Goal: Information Seeking & Learning: Learn about a topic

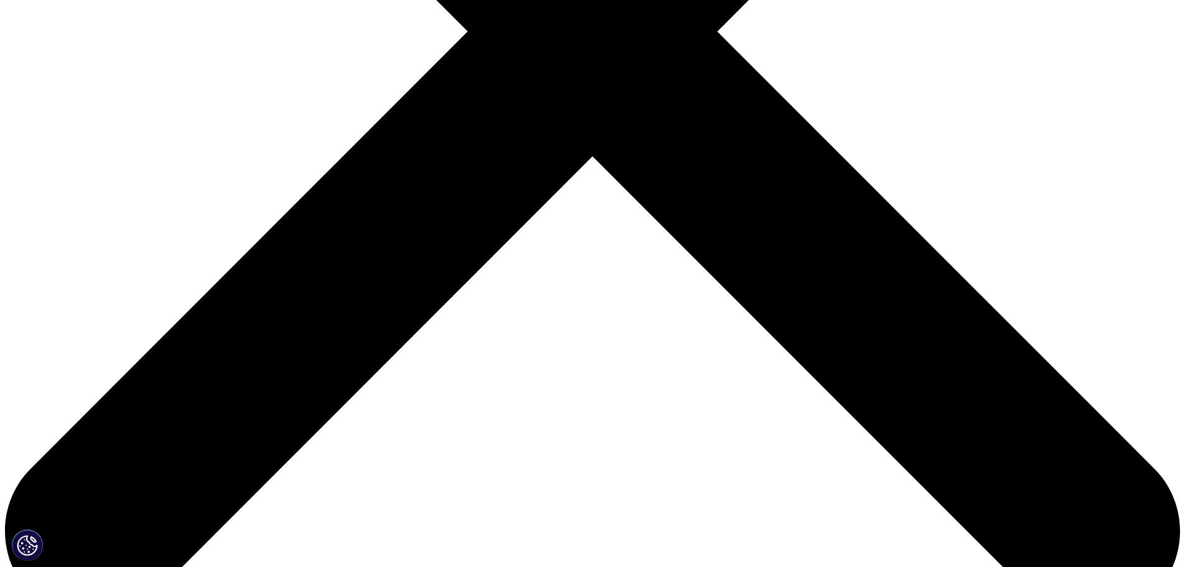
scroll to position [465, 0]
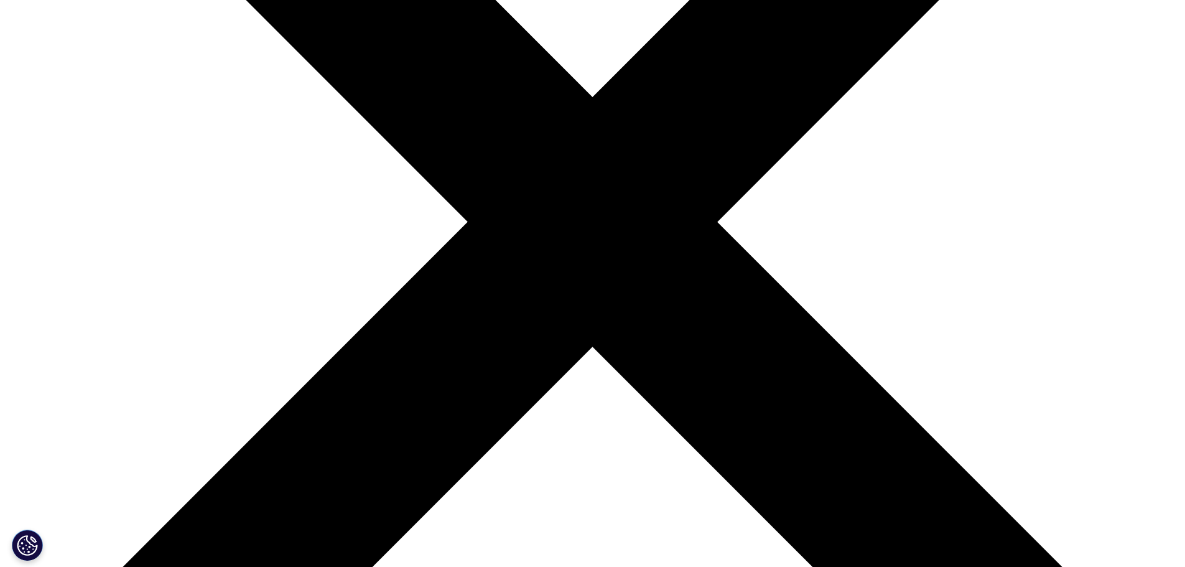
scroll to position [402, 0]
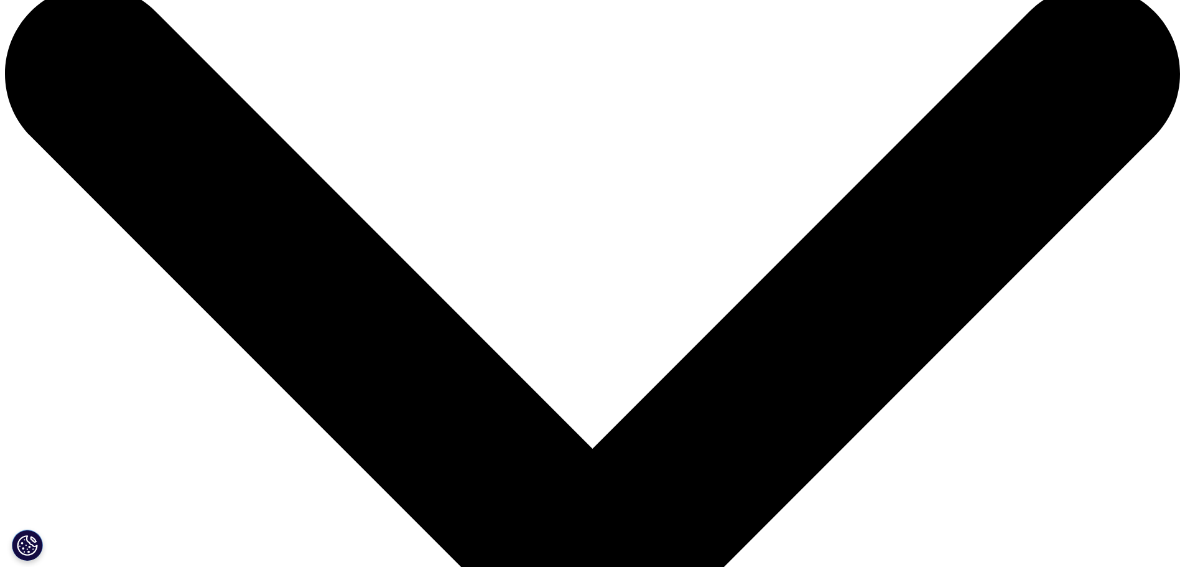
scroll to position [0, 0]
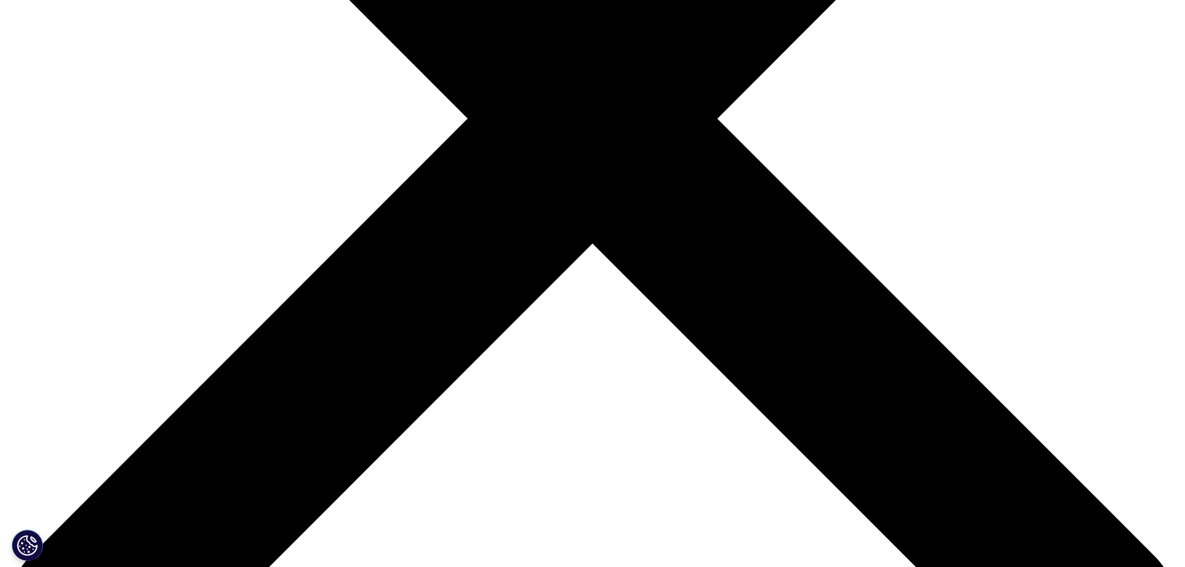
scroll to position [373, 0]
